Goal: Task Accomplishment & Management: Manage account settings

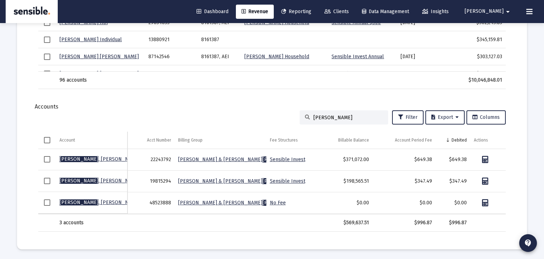
scroll to position [215, 0]
click at [335, 120] on div "[PERSON_NAME]" at bounding box center [344, 117] width 89 height 14
click at [336, 118] on input "[PERSON_NAME]" at bounding box center [348, 117] width 69 height 6
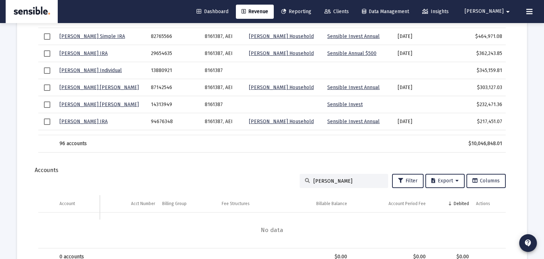
scroll to position [0, 0]
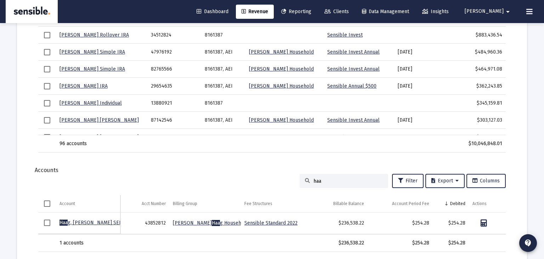
type input "[PERSON_NAME]"
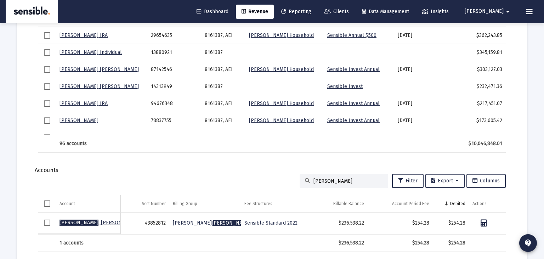
scroll to position [51, 0]
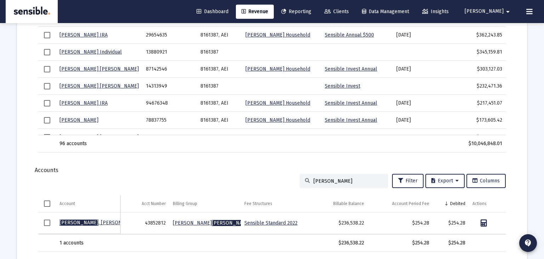
click at [271, 220] on link "Sensible Standard 2022" at bounding box center [270, 223] width 53 height 6
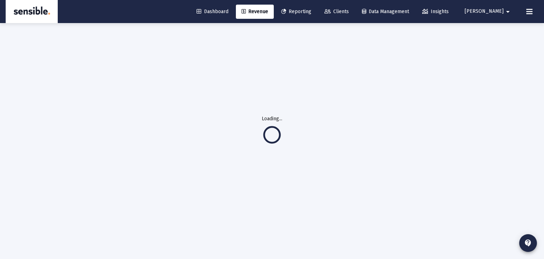
scroll to position [23, 0]
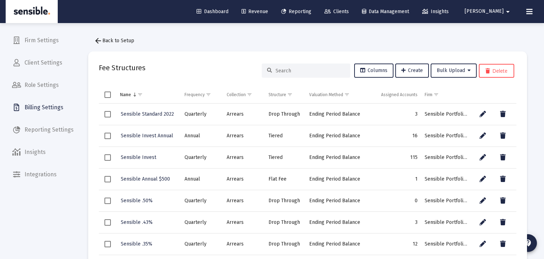
click at [109, 156] on span "Select row" at bounding box center [108, 157] width 6 height 6
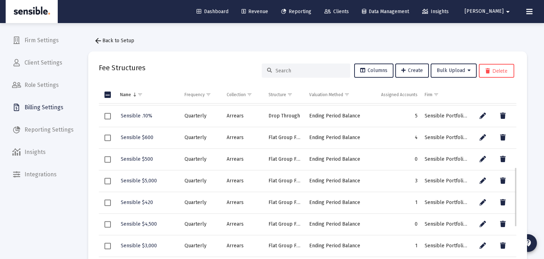
scroll to position [271, 0]
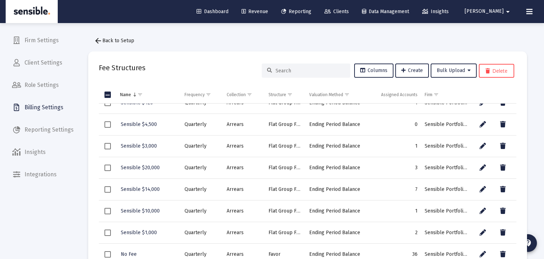
click at [537, 158] on div "arrow_back Back to Setup Fee Structures Columns Create Bulk Upload Delete Name …" at bounding box center [308, 153] width 460 height 261
click at [122, 38] on span "arrow_back Back to Setup" at bounding box center [114, 41] width 40 height 6
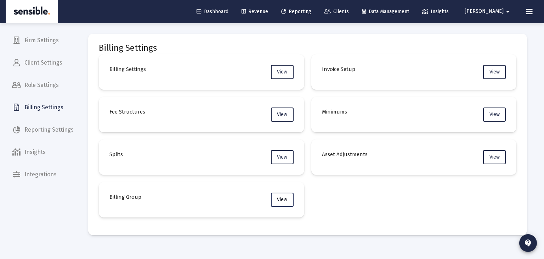
click at [283, 197] on span "View" at bounding box center [282, 199] width 10 height 6
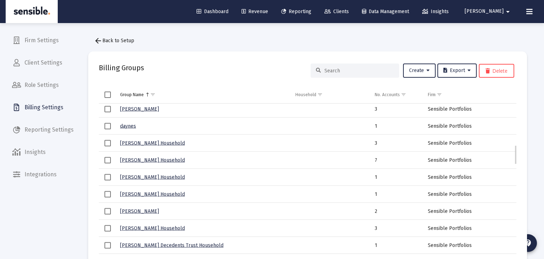
scroll to position [348, 0]
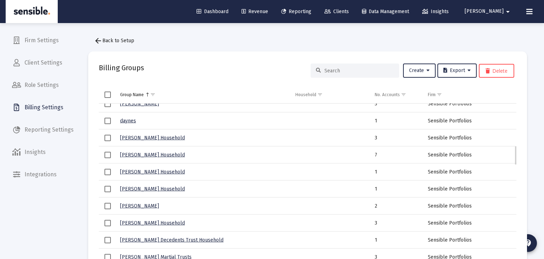
click at [160, 171] on link "[PERSON_NAME] Household" at bounding box center [152, 171] width 65 height 6
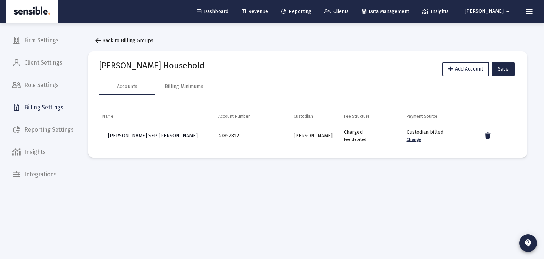
click at [146, 136] on span "[PERSON_NAME] SEP [PERSON_NAME]" at bounding box center [153, 136] width 90 height 6
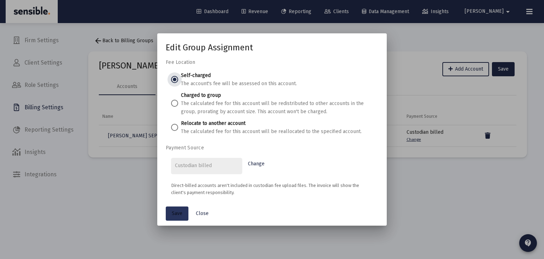
click at [184, 211] on button "Save" at bounding box center [177, 213] width 23 height 14
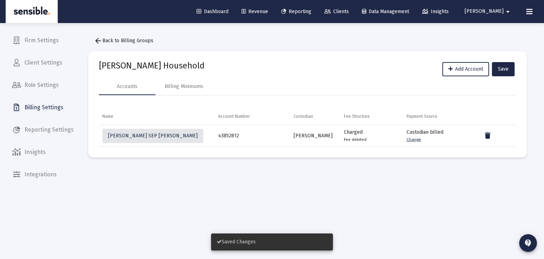
click at [349, 13] on span "Clients" at bounding box center [337, 12] width 24 height 6
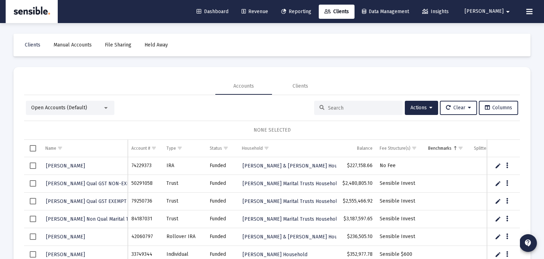
click at [337, 103] on div at bounding box center [358, 108] width 89 height 14
click at [338, 110] on input at bounding box center [362, 108] width 69 height 6
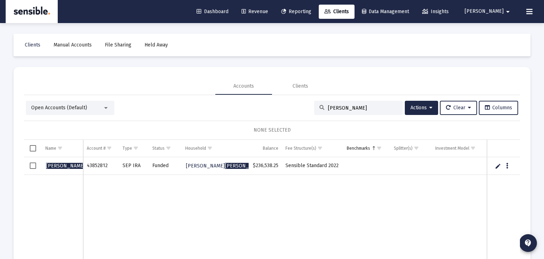
type input "[PERSON_NAME]"
click at [33, 165] on span "Select row" at bounding box center [33, 165] width 6 height 6
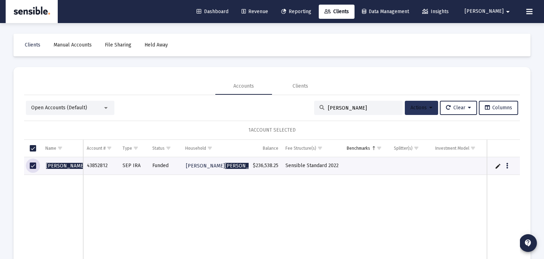
click at [425, 109] on span "Actions" at bounding box center [422, 108] width 22 height 6
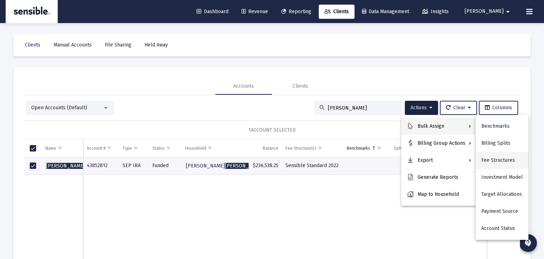
click at [499, 158] on button "Fee Structures" at bounding box center [502, 160] width 53 height 17
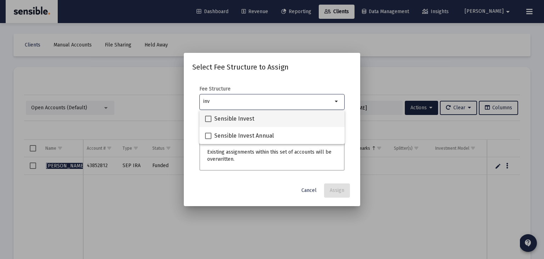
type input "inv"
click at [241, 118] on span "Sensible Invest" at bounding box center [234, 118] width 40 height 9
click at [208, 122] on input "Sensible Invest" at bounding box center [208, 122] width 0 height 0
checkbox input "true"
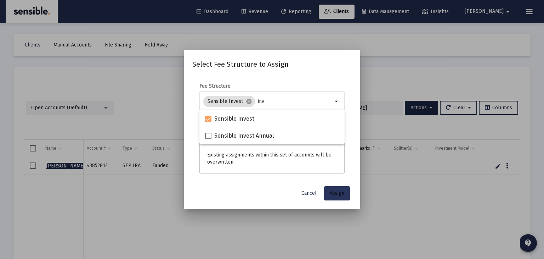
click at [332, 191] on span "Assign" at bounding box center [337, 193] width 15 height 6
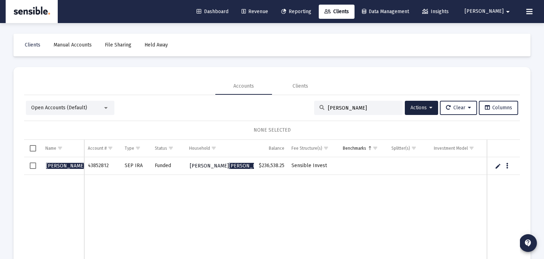
click at [221, 168] on span "[PERSON_NAME] Household" at bounding box center [241, 166] width 102 height 6
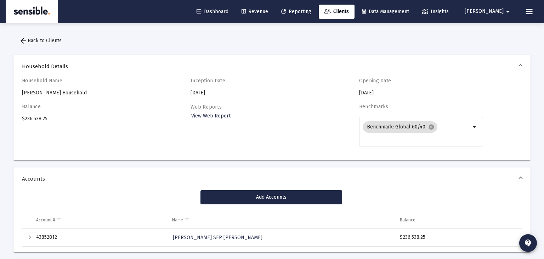
click at [268, 10] on span "Revenue" at bounding box center [255, 12] width 27 height 6
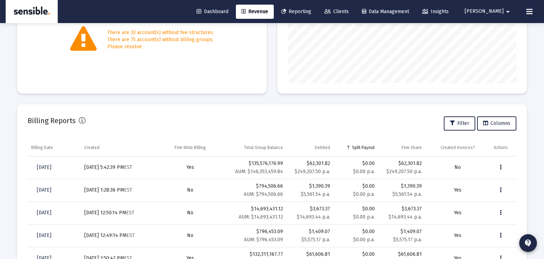
scroll to position [162, 0]
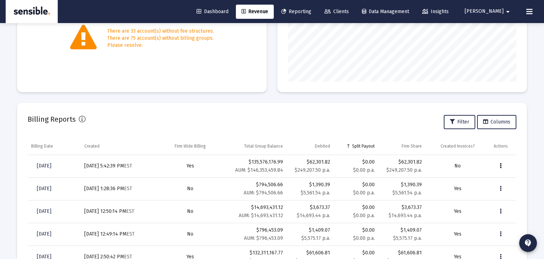
click at [502, 166] on button "Data grid" at bounding box center [501, 166] width 14 height 14
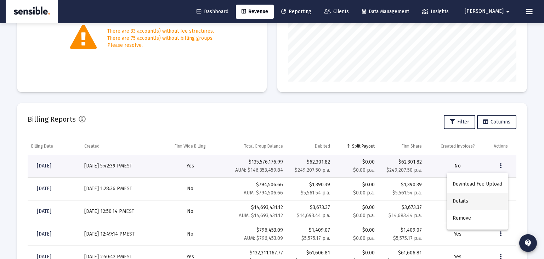
click at [465, 201] on button "Details" at bounding box center [477, 200] width 61 height 17
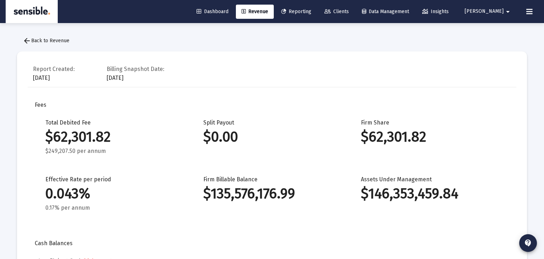
click at [311, 10] on span "Reporting" at bounding box center [296, 12] width 30 height 6
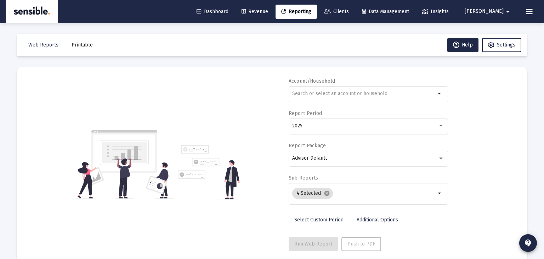
click at [311, 12] on span "Reporting" at bounding box center [296, 12] width 30 height 6
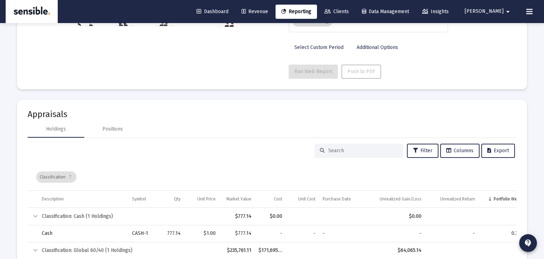
scroll to position [158, 0]
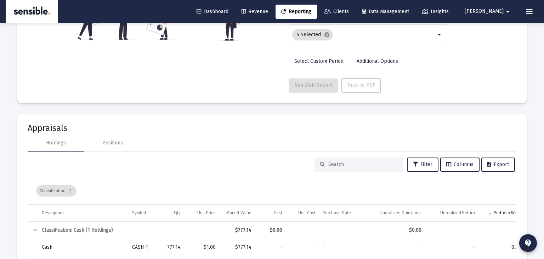
click at [311, 11] on span "Reporting" at bounding box center [296, 12] width 30 height 6
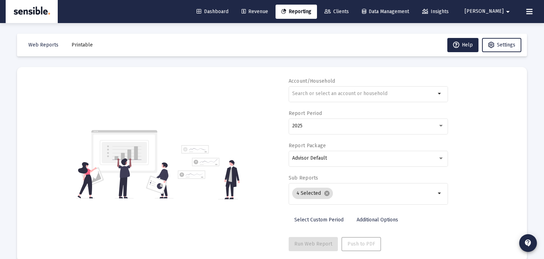
click at [268, 11] on span "Revenue" at bounding box center [255, 12] width 27 height 6
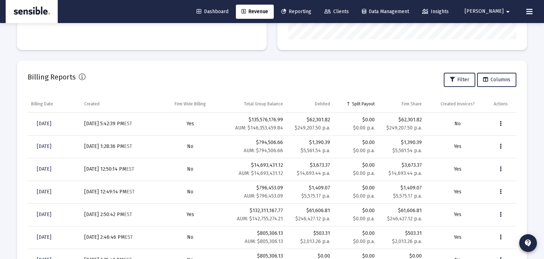
scroll to position [212, 0]
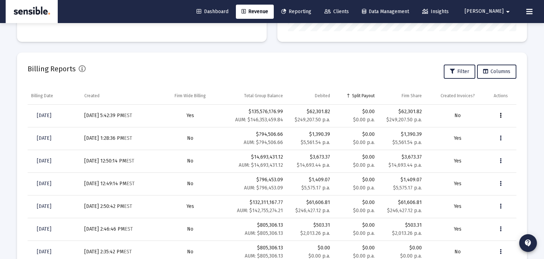
click at [502, 114] on button "Data grid" at bounding box center [501, 115] width 14 height 14
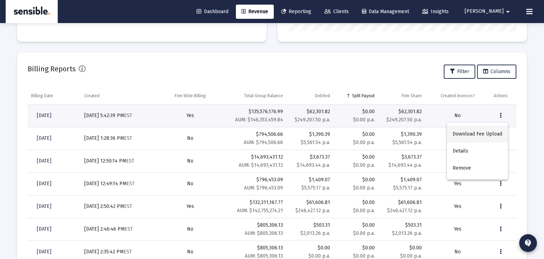
click at [480, 135] on button "Download Fee Upload" at bounding box center [477, 133] width 61 height 17
click at [501, 117] on icon "Data grid" at bounding box center [501, 115] width 2 height 9
click at [471, 152] on button "Details" at bounding box center [477, 150] width 61 height 17
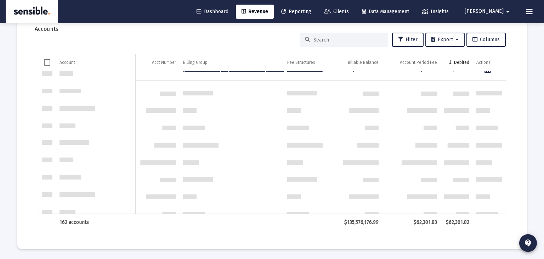
scroll to position [850, 0]
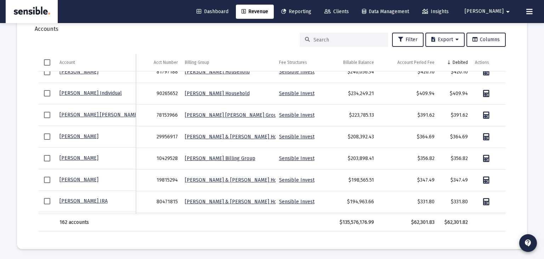
click at [325, 39] on input at bounding box center [348, 40] width 69 height 6
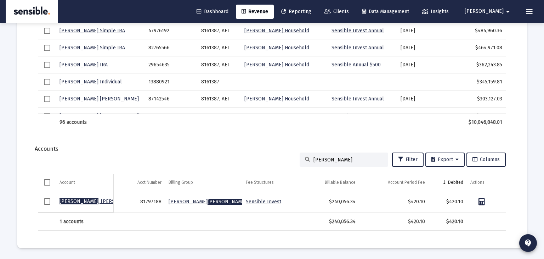
scroll to position [793, 0]
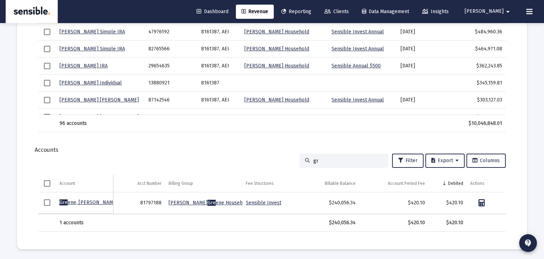
type input "g"
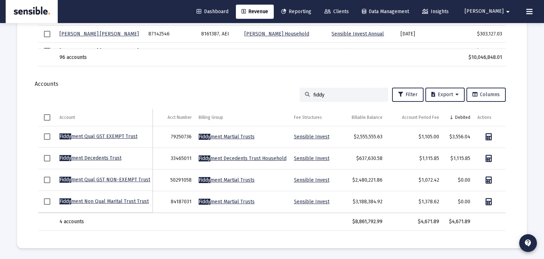
scroll to position [857, 0]
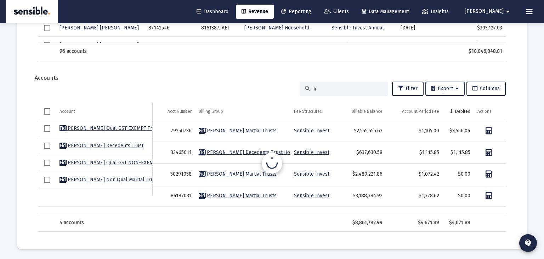
type input "f"
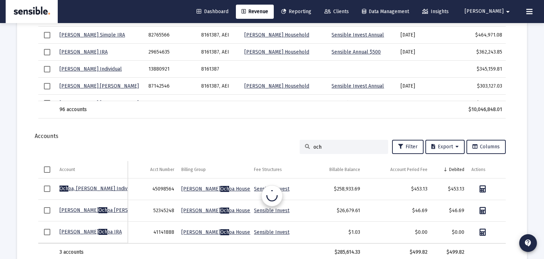
scroll to position [836, 0]
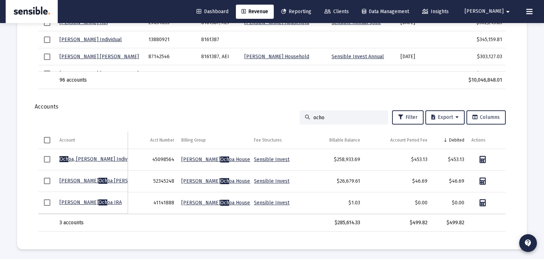
type input "[PERSON_NAME]"
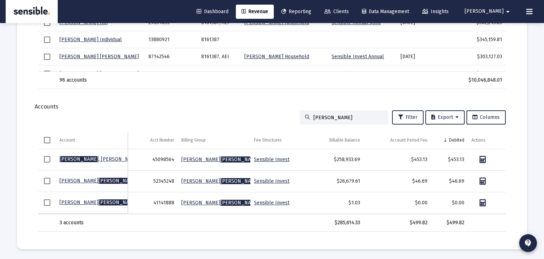
click at [105, 156] on link "[PERSON_NAME]" at bounding box center [112, 159] width 104 height 6
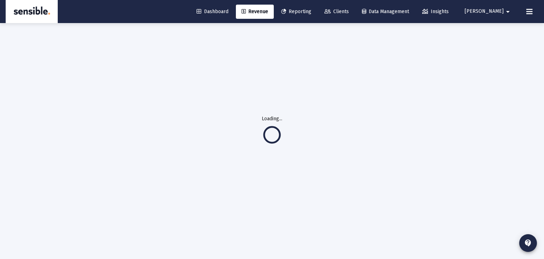
scroll to position [23, 0]
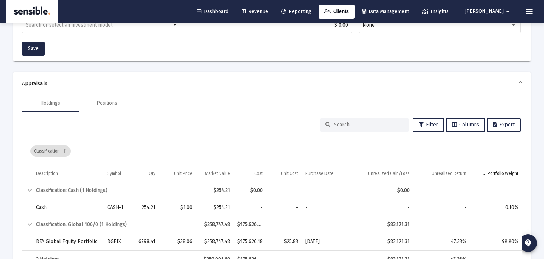
scroll to position [236, 0]
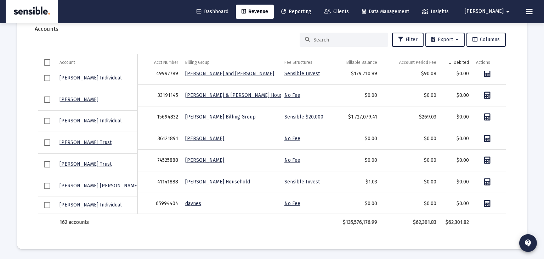
scroll to position [3347, 0]
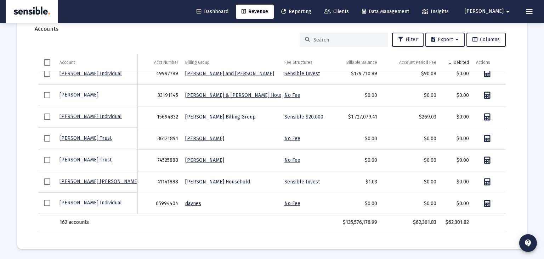
click at [324, 41] on input at bounding box center [348, 40] width 69 height 6
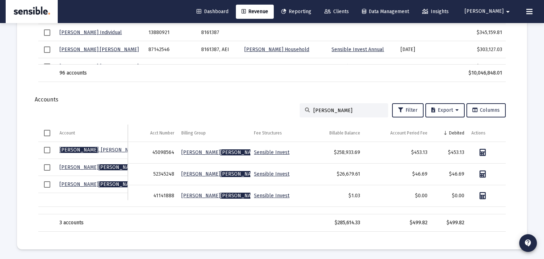
scroll to position [836, 0]
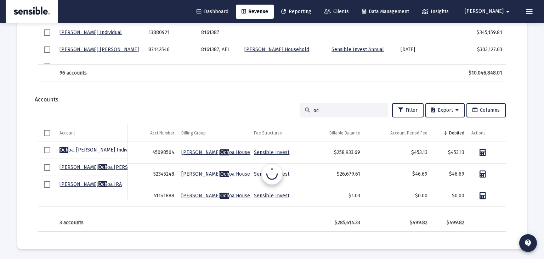
type input "o"
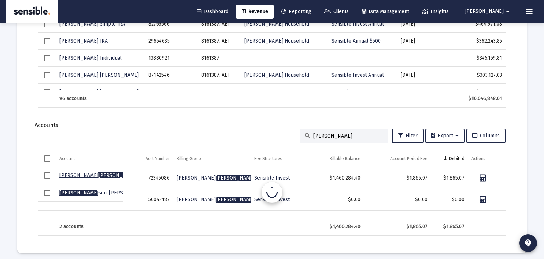
type input "erickso"
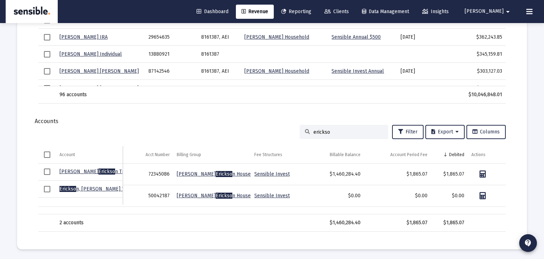
scroll to position [814, 0]
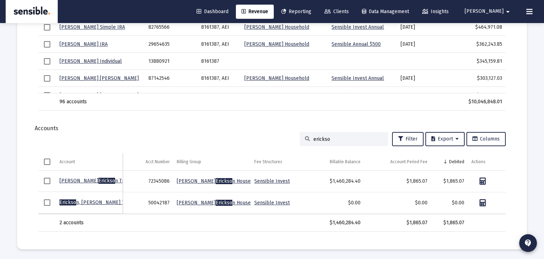
click at [89, 201] on link "Erickso n, [PERSON_NAME]" at bounding box center [97, 202] width 74 height 6
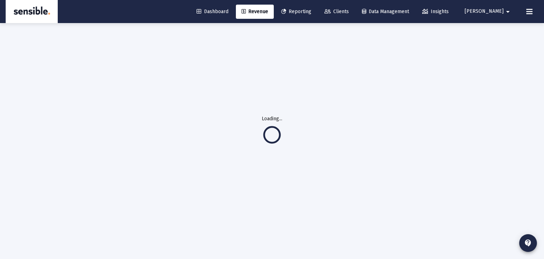
scroll to position [23, 0]
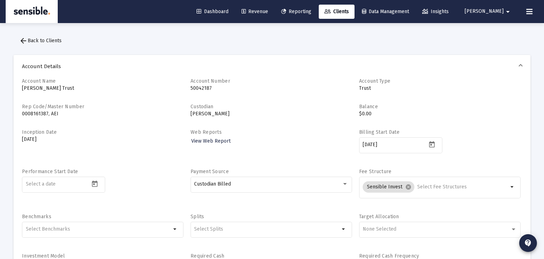
click at [38, 42] on span "arrow_back Back to Clients" at bounding box center [40, 41] width 43 height 6
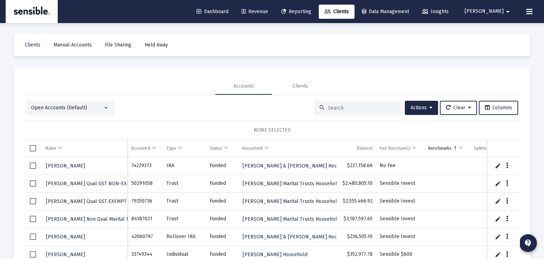
click at [328, 107] on input at bounding box center [362, 108] width 69 height 6
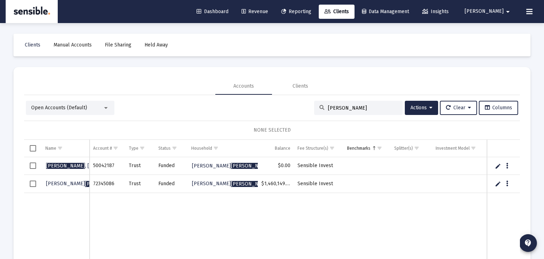
type input "[PERSON_NAME]"
click at [32, 185] on span "Select row" at bounding box center [33, 183] width 6 height 6
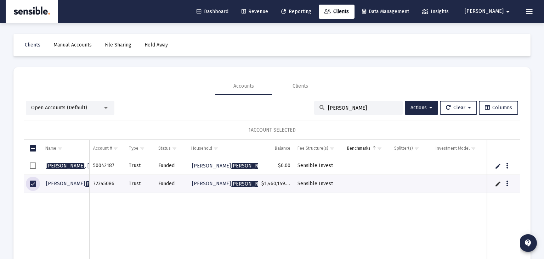
click at [31, 164] on span "Select row" at bounding box center [33, 165] width 6 height 6
click at [34, 182] on span "Select row" at bounding box center [33, 183] width 6 height 6
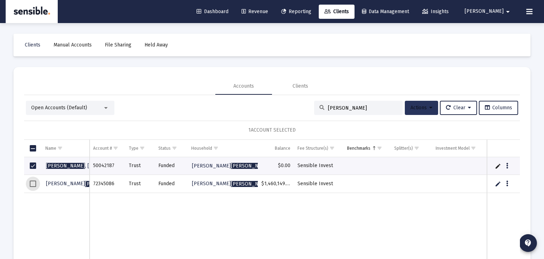
click at [415, 108] on span "Actions" at bounding box center [422, 108] width 22 height 6
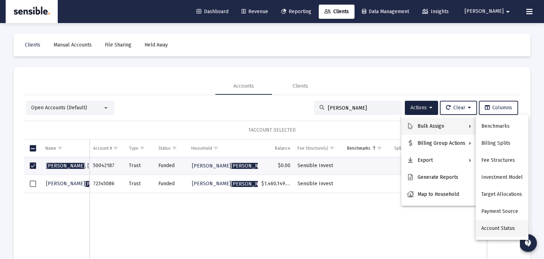
click at [506, 229] on button "Account Status" at bounding box center [502, 228] width 53 height 17
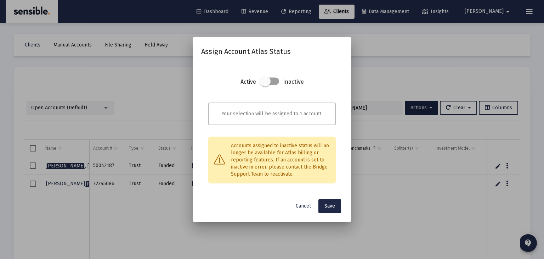
click at [268, 79] on span at bounding box center [265, 81] width 11 height 11
click at [265, 85] on input "checkbox" at bounding box center [265, 85] width 1 height 1
checkbox input "true"
click at [327, 208] on span "Save" at bounding box center [330, 206] width 11 height 6
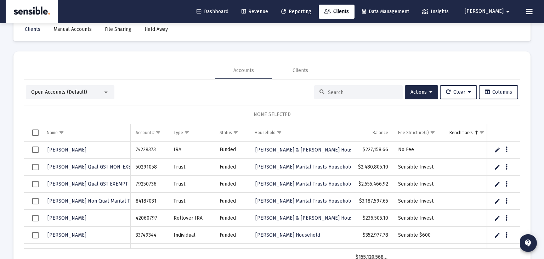
scroll to position [17, 0]
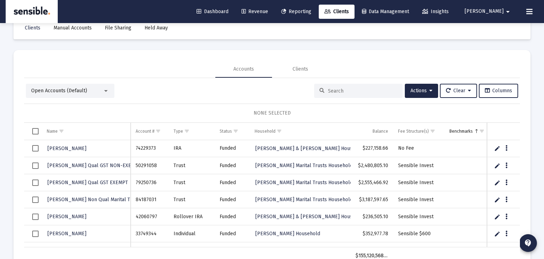
click at [268, 13] on span "Revenue" at bounding box center [255, 12] width 27 height 6
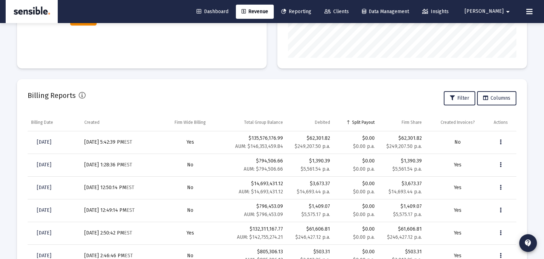
scroll to position [191, 0]
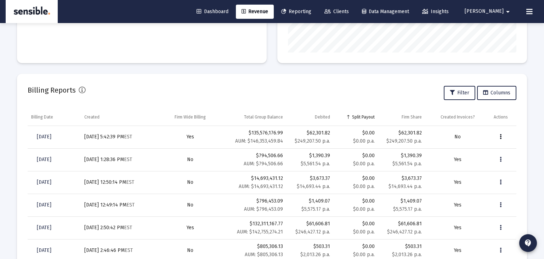
click at [501, 139] on icon "Data grid" at bounding box center [501, 137] width 2 height 9
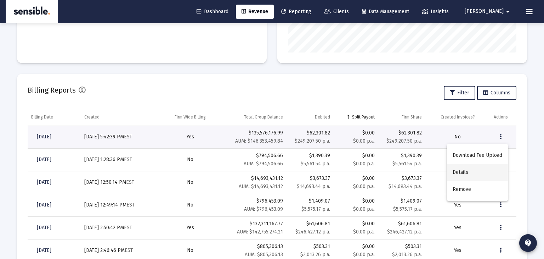
click at [465, 171] on button "Details" at bounding box center [477, 172] width 61 height 17
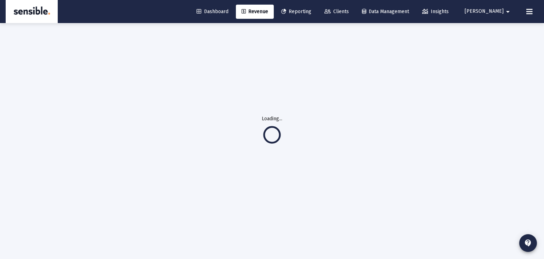
scroll to position [23, 0]
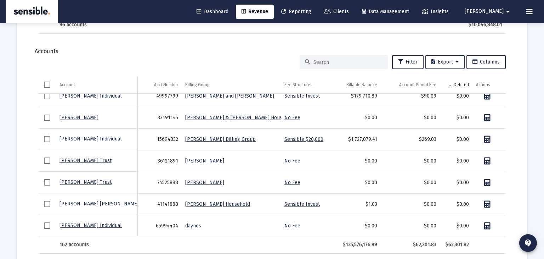
click at [335, 62] on input at bounding box center [348, 62] width 69 height 6
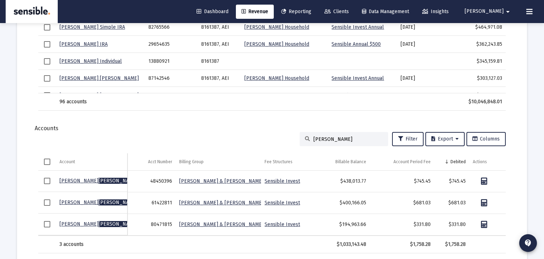
type input "dugan"
click at [96, 181] on link "Daniel W Dugan Trust" at bounding box center [105, 181] width 90 height 6
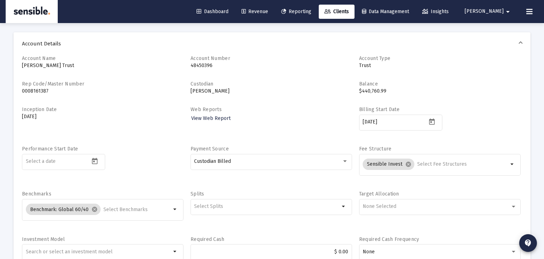
type input "darrell@sensibleportfolios.com"
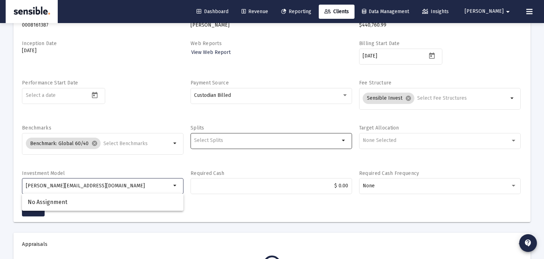
scroll to position [89, 0]
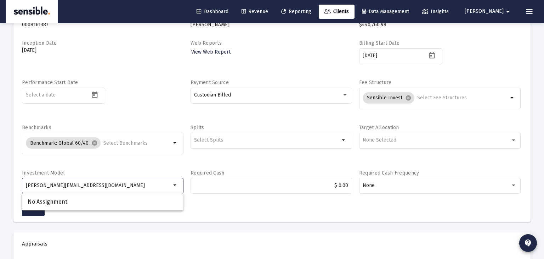
click at [268, 13] on span "Revenue" at bounding box center [255, 12] width 27 height 6
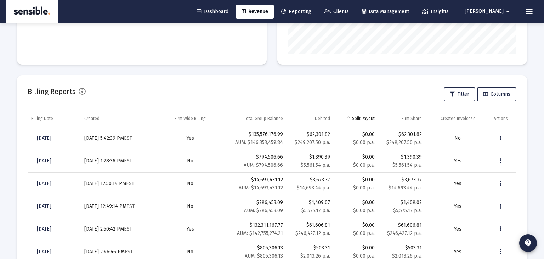
scroll to position [192, 0]
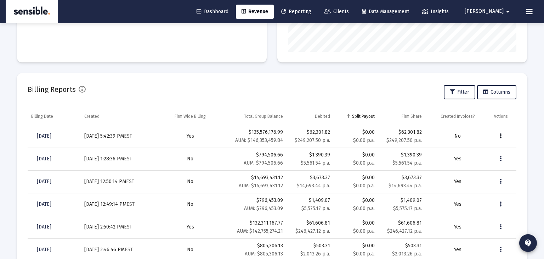
click at [502, 137] on button "Data grid" at bounding box center [501, 136] width 14 height 14
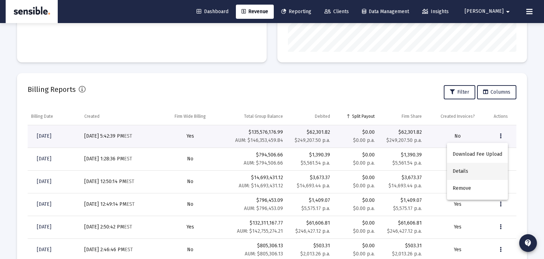
click at [457, 172] on button "Details" at bounding box center [477, 171] width 61 height 17
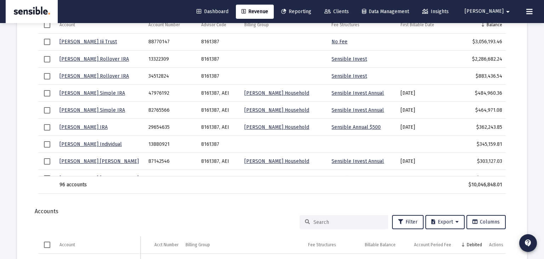
scroll to position [913, 0]
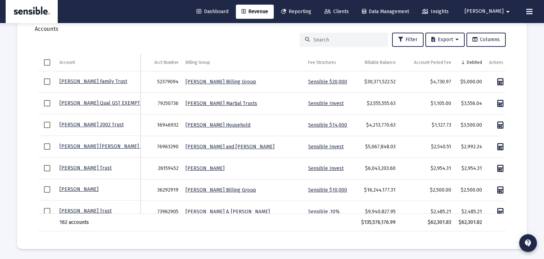
click at [326, 39] on input at bounding box center [348, 40] width 69 height 6
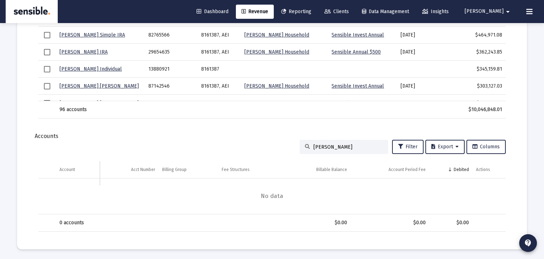
scroll to position [772, 0]
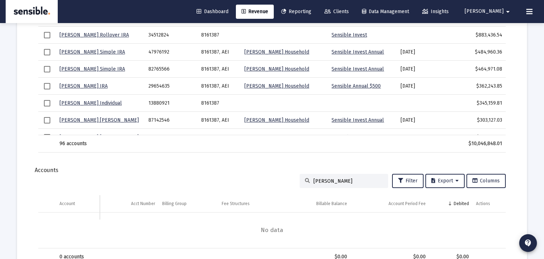
click at [343, 141] on td "Data grid" at bounding box center [362, 143] width 69 height 17
click at [331, 180] on input "fowler" at bounding box center [348, 181] width 69 height 6
type input "f"
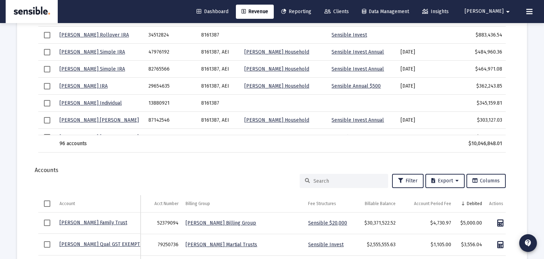
click at [334, 183] on div at bounding box center [344, 181] width 89 height 14
click at [331, 179] on input at bounding box center [348, 181] width 69 height 6
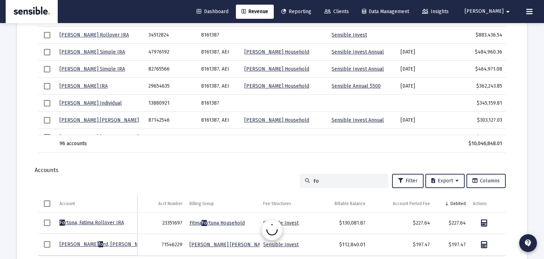
type input "F"
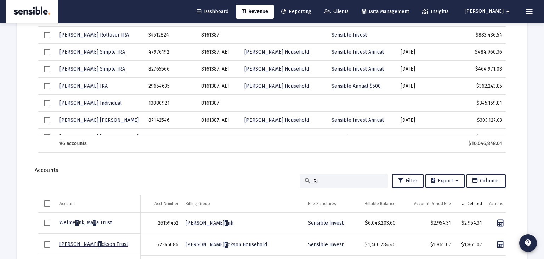
type input "R"
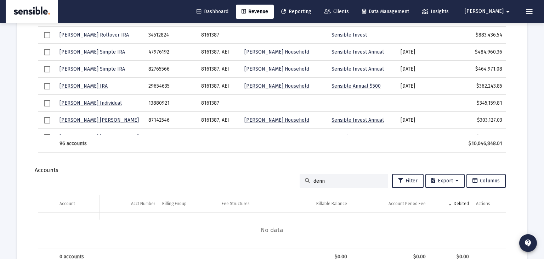
click at [361, 180] on input "denn" at bounding box center [348, 181] width 69 height 6
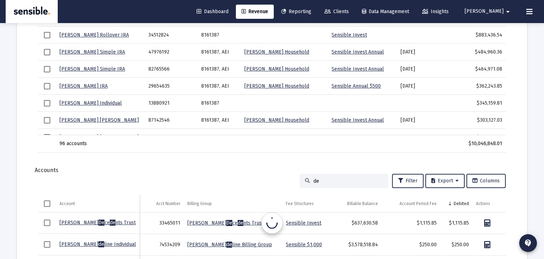
type input "d"
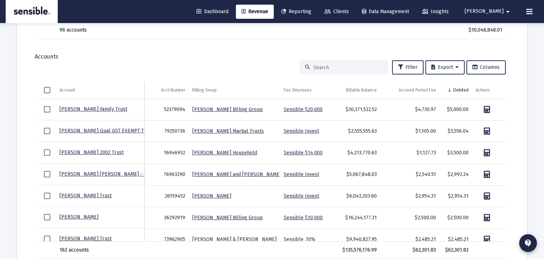
scroll to position [890, 0]
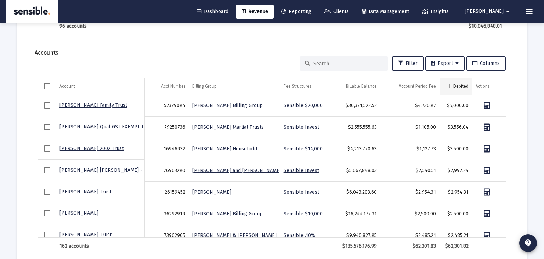
click at [456, 84] on div "Debited" at bounding box center [461, 86] width 15 height 6
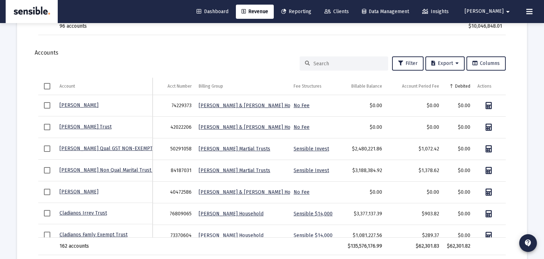
click at [456, 84] on div "Debited" at bounding box center [462, 86] width 15 height 6
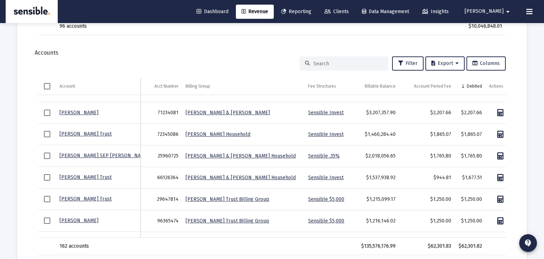
scroll to position [144, 0]
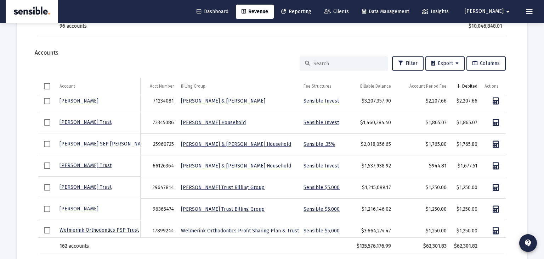
click at [349, 13] on span "Clients" at bounding box center [337, 12] width 24 height 6
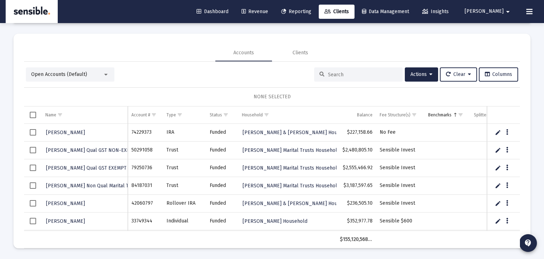
click at [332, 74] on input at bounding box center [362, 75] width 69 height 6
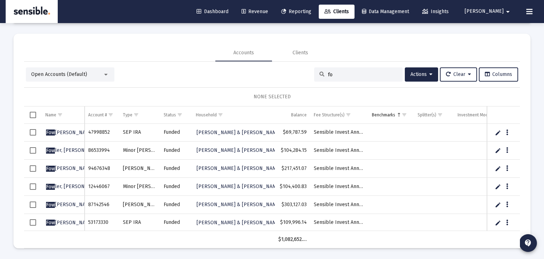
type input "f"
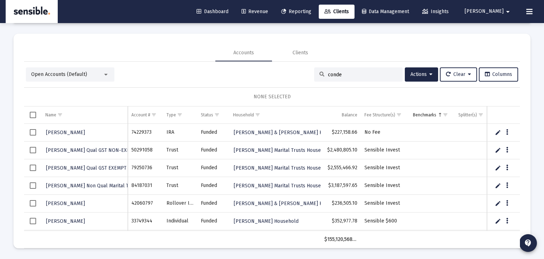
type input "conder"
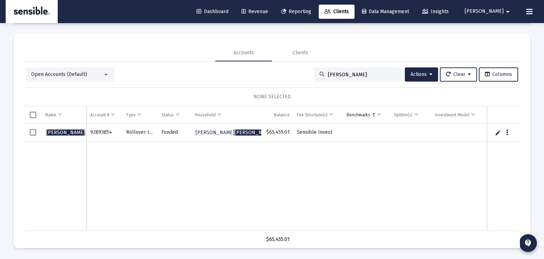
click at [268, 11] on span "Revenue" at bounding box center [255, 12] width 27 height 6
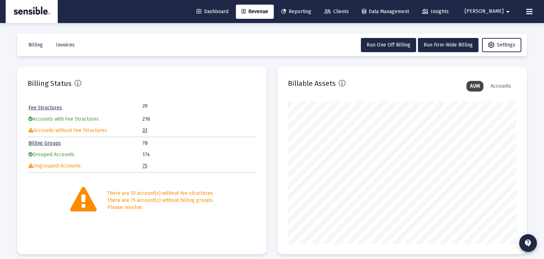
click at [311, 12] on span "Reporting" at bounding box center [296, 12] width 30 height 6
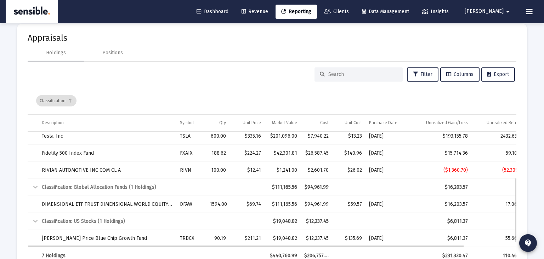
scroll to position [81, 0]
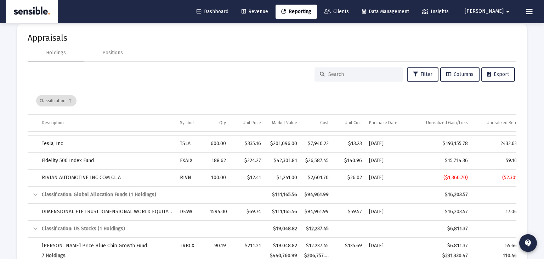
click at [268, 11] on span "Revenue" at bounding box center [255, 12] width 27 height 6
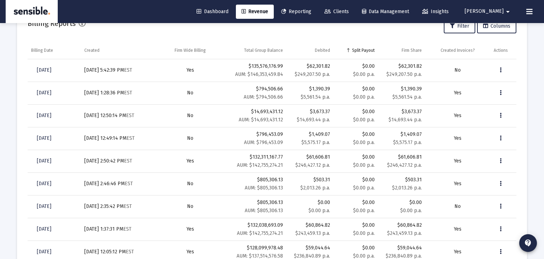
scroll to position [108, 0]
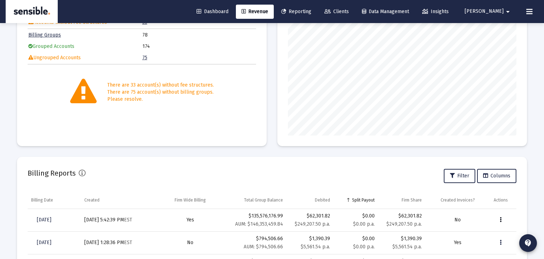
click at [500, 220] on icon "Data grid" at bounding box center [501, 219] width 2 height 9
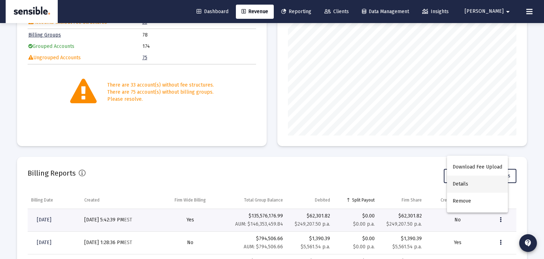
click at [468, 184] on button "Details" at bounding box center [477, 183] width 61 height 17
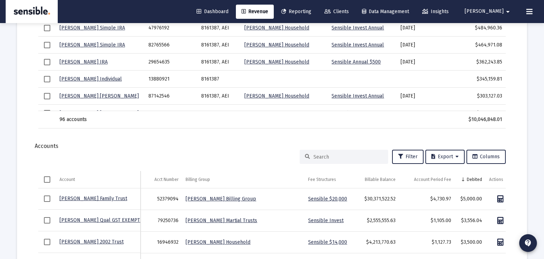
scroll to position [913, 0]
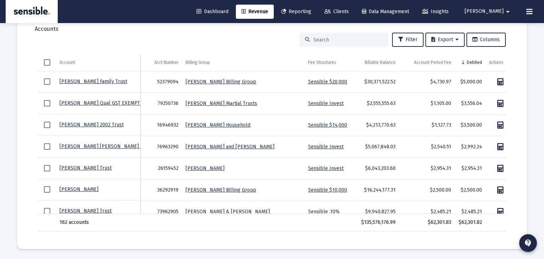
click at [319, 39] on input at bounding box center [348, 40] width 69 height 6
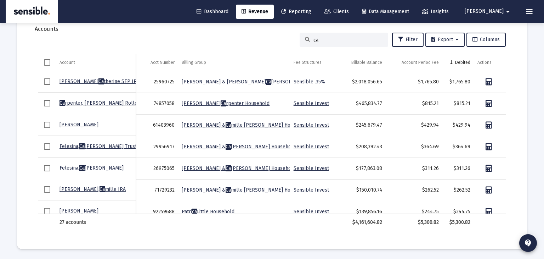
type input "c"
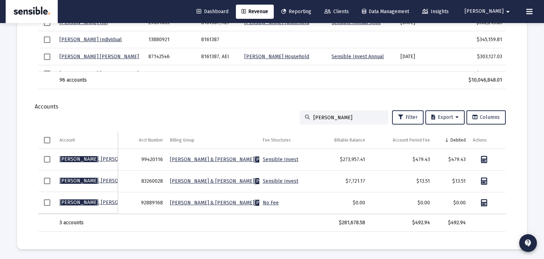
scroll to position [806, 0]
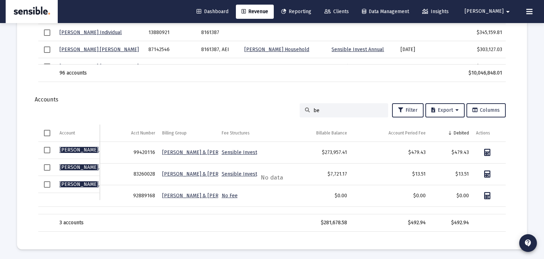
type input "b"
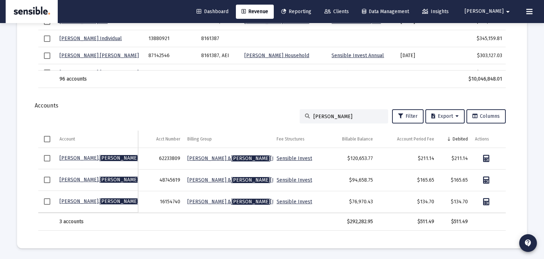
scroll to position [836, 0]
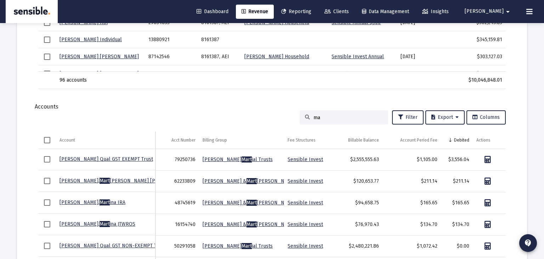
type input "m"
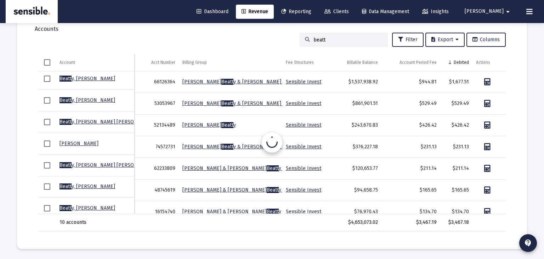
scroll to position [0, 0]
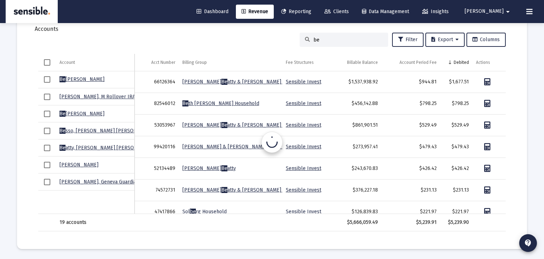
type input "b"
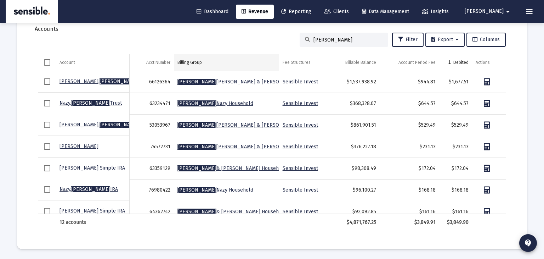
click at [197, 61] on div "Billing Group" at bounding box center [190, 63] width 24 height 6
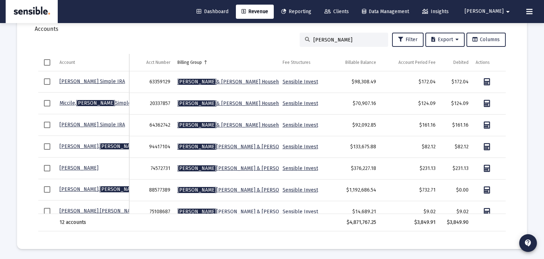
click at [334, 38] on input "john" at bounding box center [348, 40] width 69 height 6
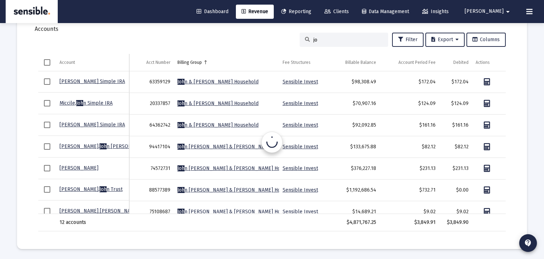
type input "j"
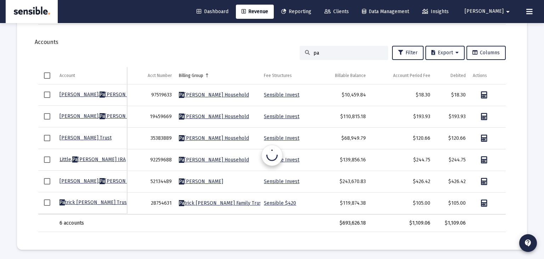
type input "pat"
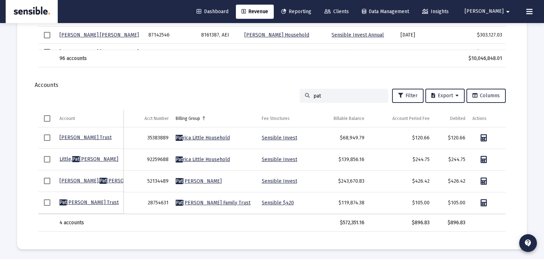
click at [349, 12] on span "Clients" at bounding box center [337, 12] width 24 height 6
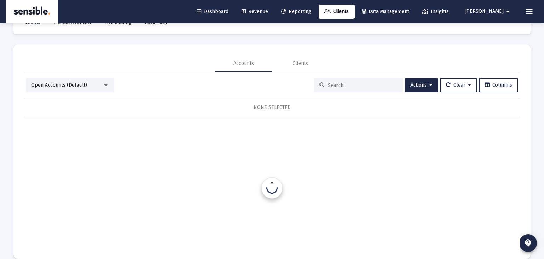
scroll to position [33, 0]
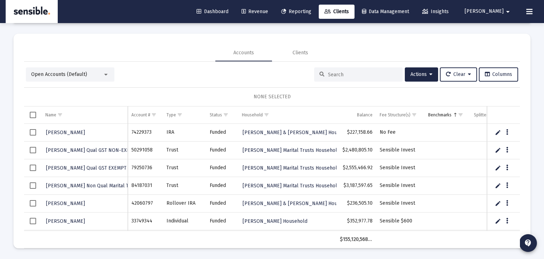
click at [331, 74] on input at bounding box center [362, 75] width 69 height 6
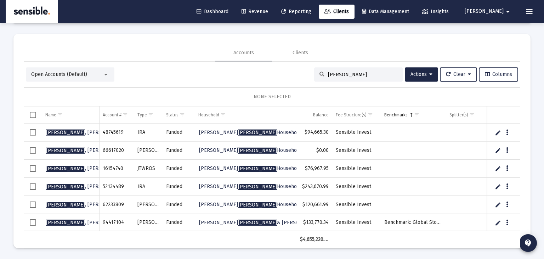
type input "beatty"
click at [33, 150] on span "Select row" at bounding box center [33, 150] width 6 height 6
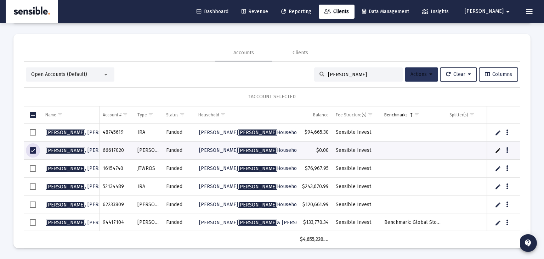
click at [415, 74] on span "Actions" at bounding box center [422, 74] width 22 height 6
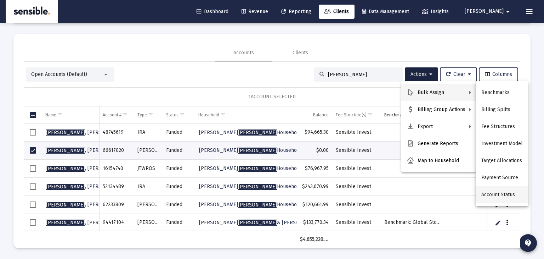
click at [505, 195] on button "Account Status" at bounding box center [502, 194] width 53 height 17
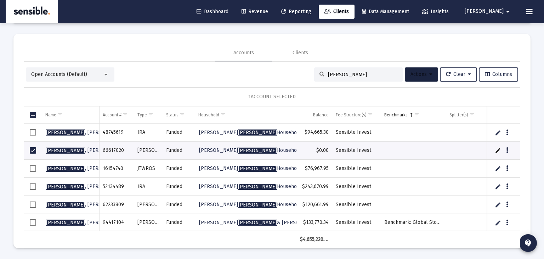
scroll to position [0, 0]
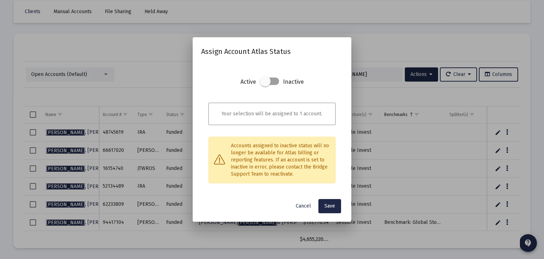
click at [265, 83] on span at bounding box center [265, 81] width 11 height 11
click at [265, 85] on input "checkbox" at bounding box center [265, 85] width 1 height 1
checkbox input "true"
click at [330, 206] on span "Save" at bounding box center [330, 206] width 11 height 6
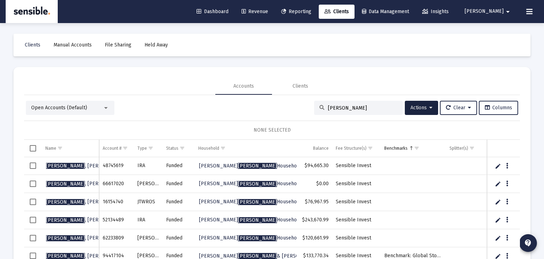
scroll to position [33, 0]
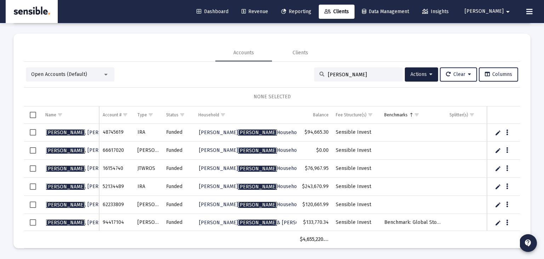
click at [33, 184] on span "Select row" at bounding box center [33, 186] width 6 height 6
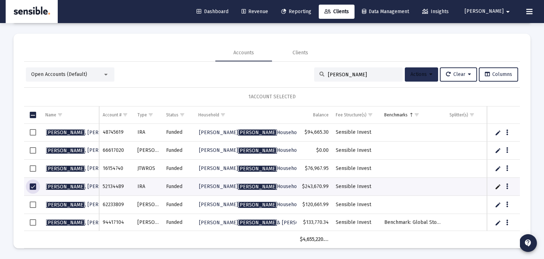
click at [411, 72] on span "Actions" at bounding box center [422, 74] width 22 height 6
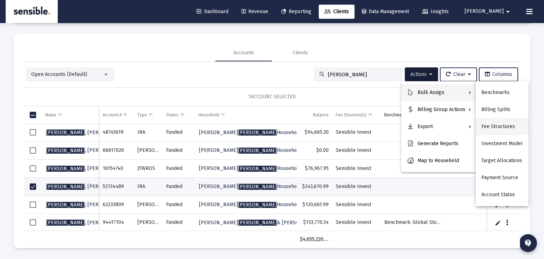
click at [507, 129] on button "Fee Structures" at bounding box center [502, 126] width 53 height 17
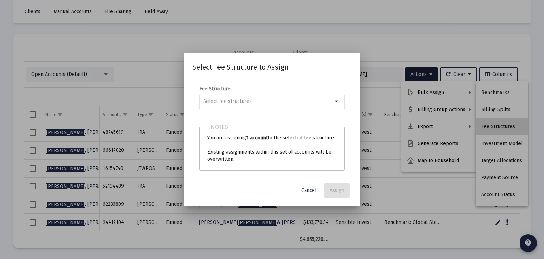
scroll to position [0, 0]
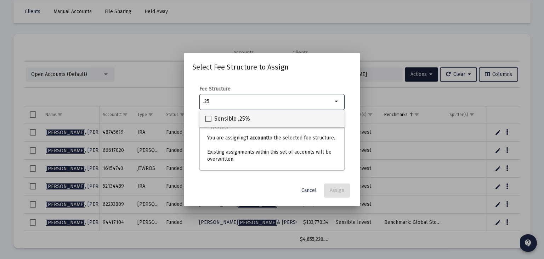
type input ".25"
click at [237, 117] on span "Sensible .25%" at bounding box center [232, 118] width 36 height 9
click at [208, 122] on input "Sensible .25%" at bounding box center [208, 122] width 0 height 0
checkbox input "true"
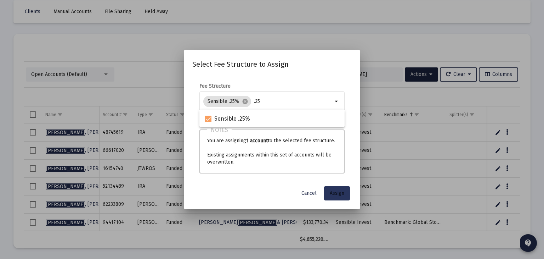
click at [336, 194] on span "Assign" at bounding box center [337, 193] width 15 height 6
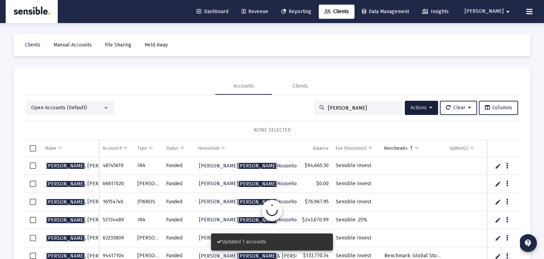
scroll to position [33, 0]
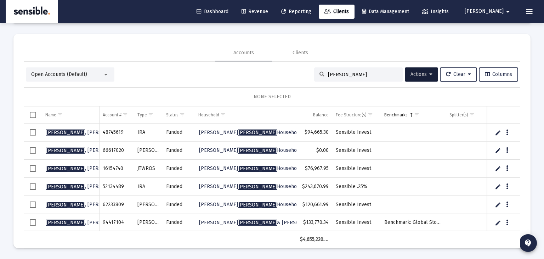
click at [344, 69] on div "beatty" at bounding box center [358, 74] width 89 height 14
click at [344, 73] on input "beatty" at bounding box center [362, 75] width 69 height 6
type input "b"
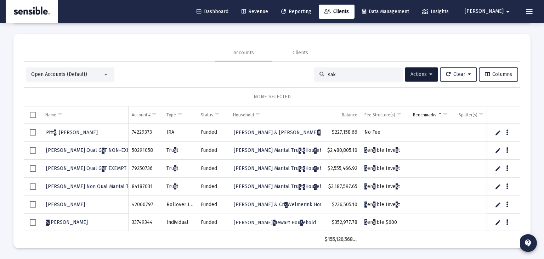
type input "sake"
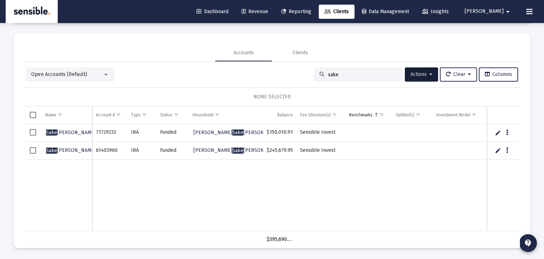
click at [268, 11] on span "Revenue" at bounding box center [255, 12] width 27 height 6
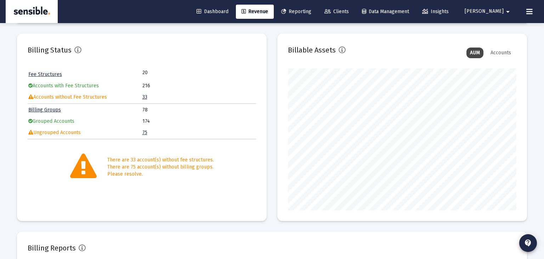
scroll to position [142, 229]
click at [229, 12] on span "Dashboard" at bounding box center [213, 12] width 32 height 6
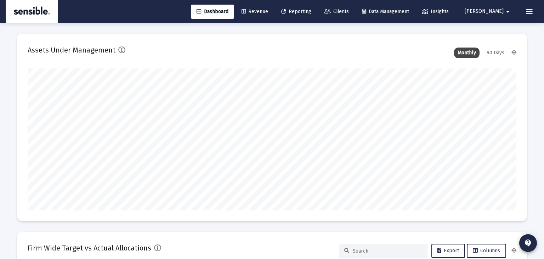
click at [268, 12] on span "Revenue" at bounding box center [255, 12] width 27 height 6
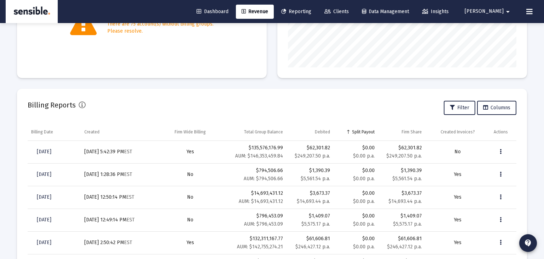
scroll to position [178, 0]
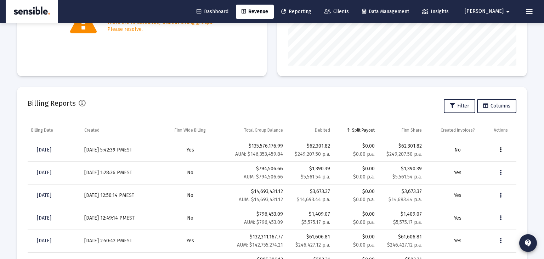
click at [499, 150] on button "Data grid" at bounding box center [501, 150] width 14 height 14
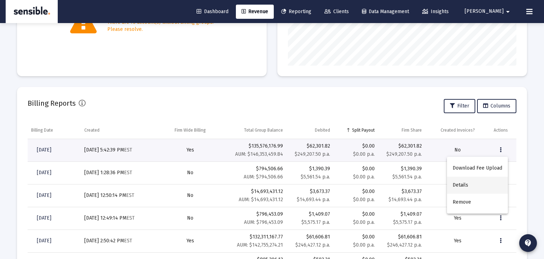
click at [460, 182] on button "Details" at bounding box center [477, 184] width 61 height 17
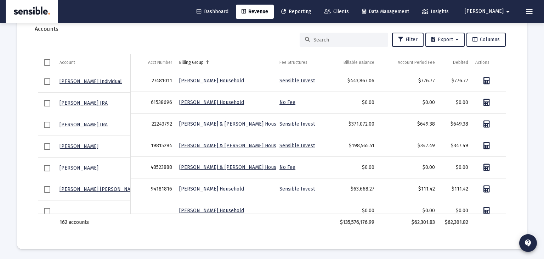
scroll to position [1, 0]
click at [320, 39] on input at bounding box center [348, 40] width 69 height 6
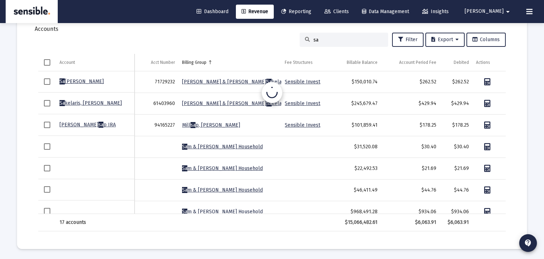
type input "s"
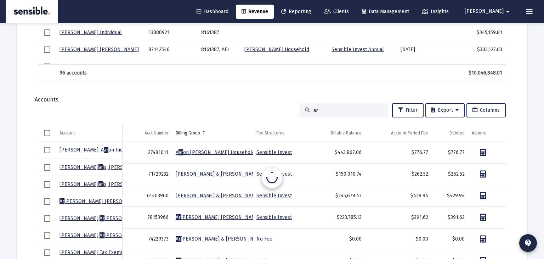
scroll to position [913, 0]
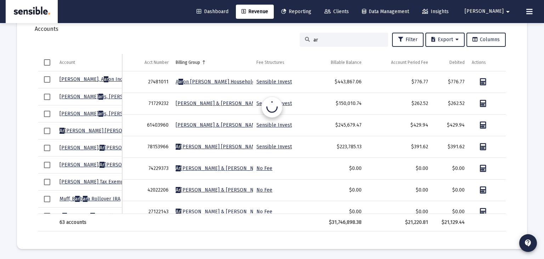
type input "a"
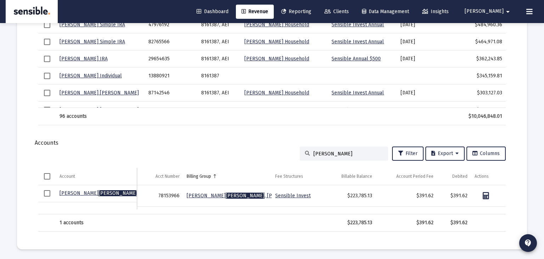
scroll to position [793, 0]
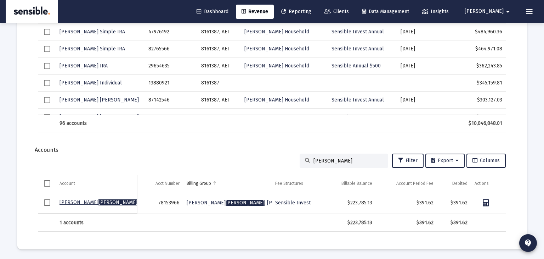
type input "iveson"
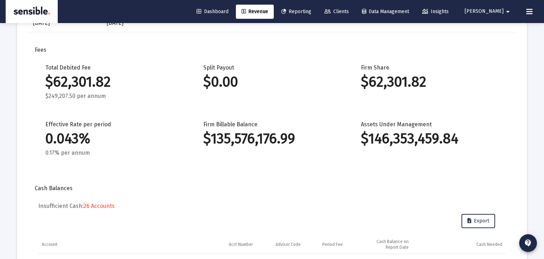
scroll to position [50, 0]
